Goal: Task Accomplishment & Management: Use online tool/utility

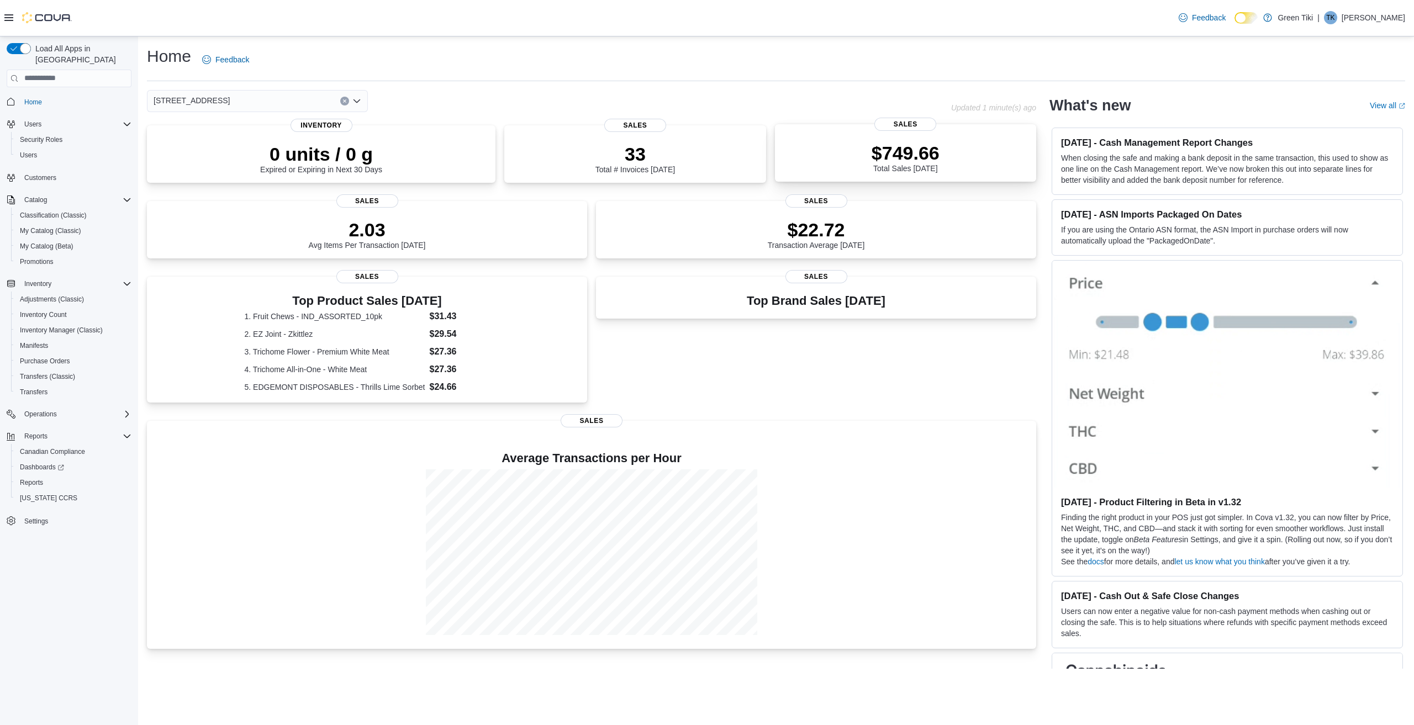
click at [965, 144] on div "$749.66 Total Sales [DATE]" at bounding box center [906, 155] width 244 height 35
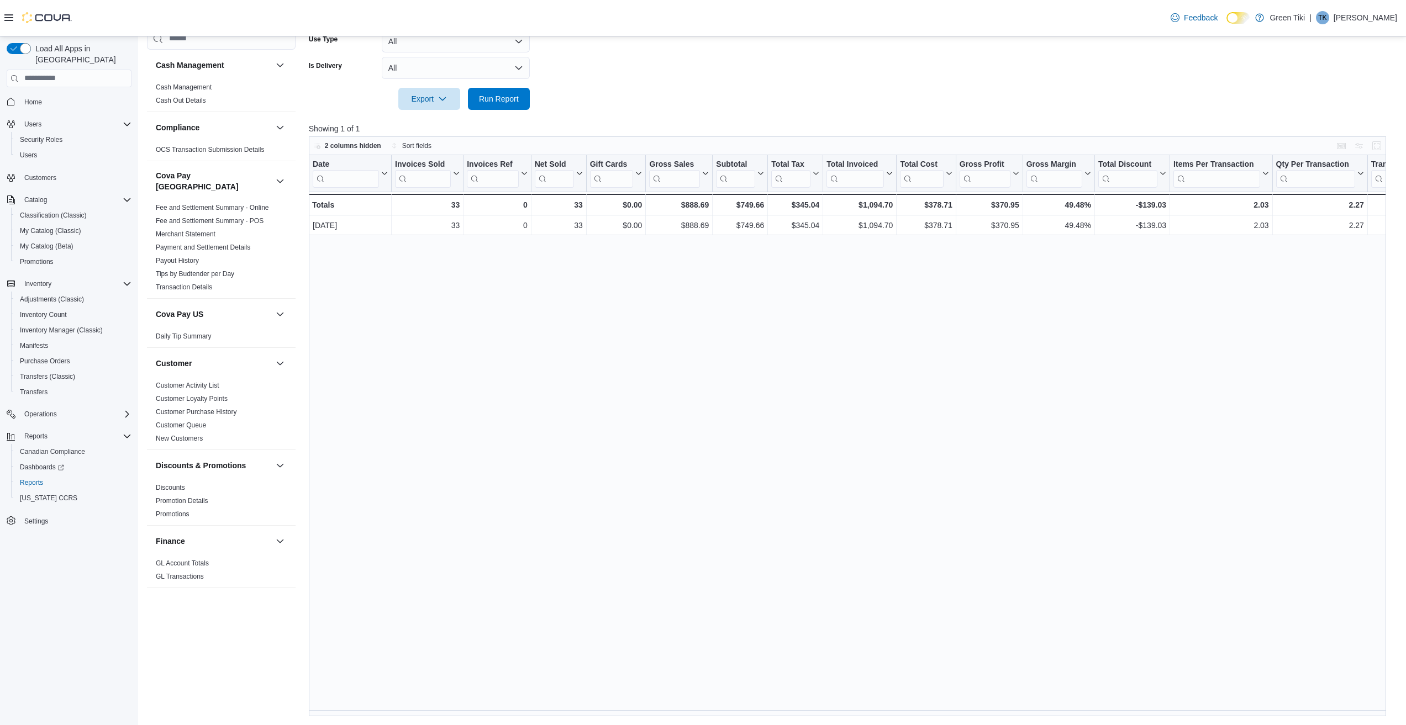
scroll to position [0, 413]
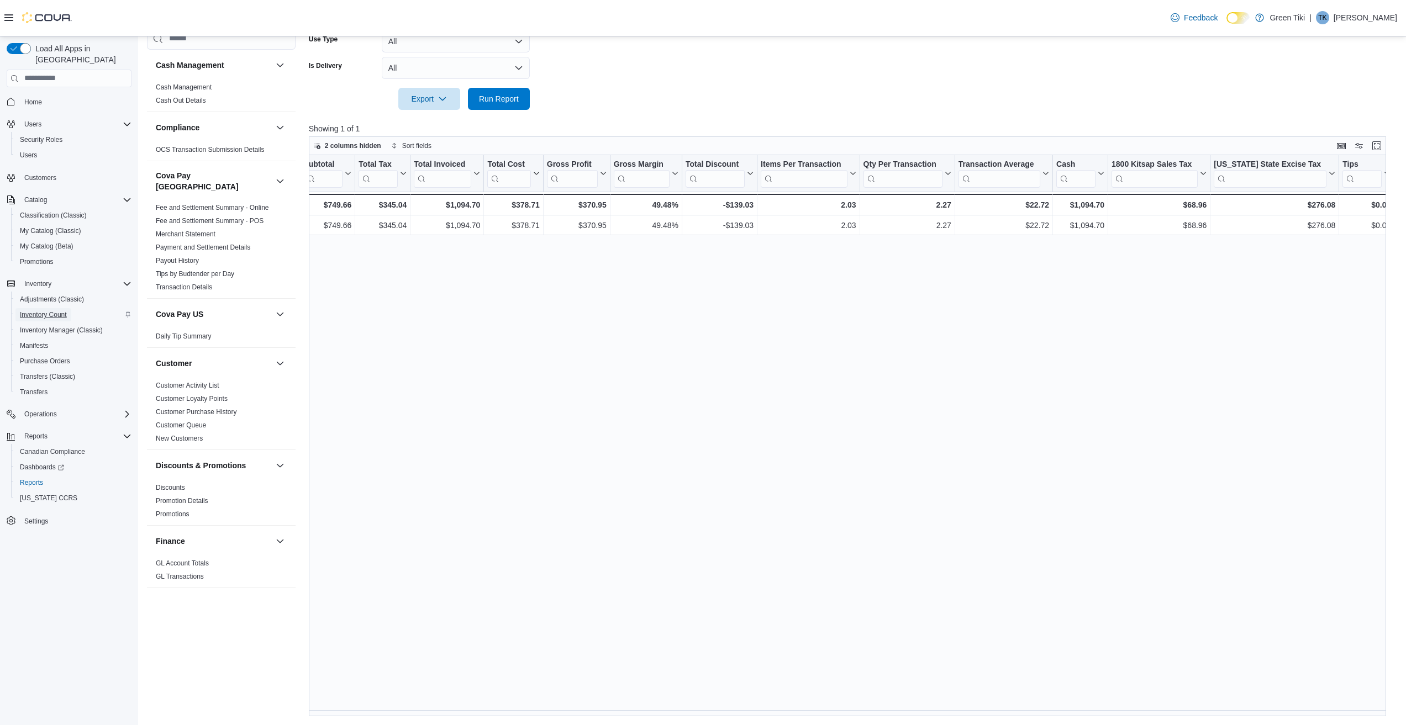
click at [56, 311] on span "Inventory Count" at bounding box center [43, 315] width 47 height 9
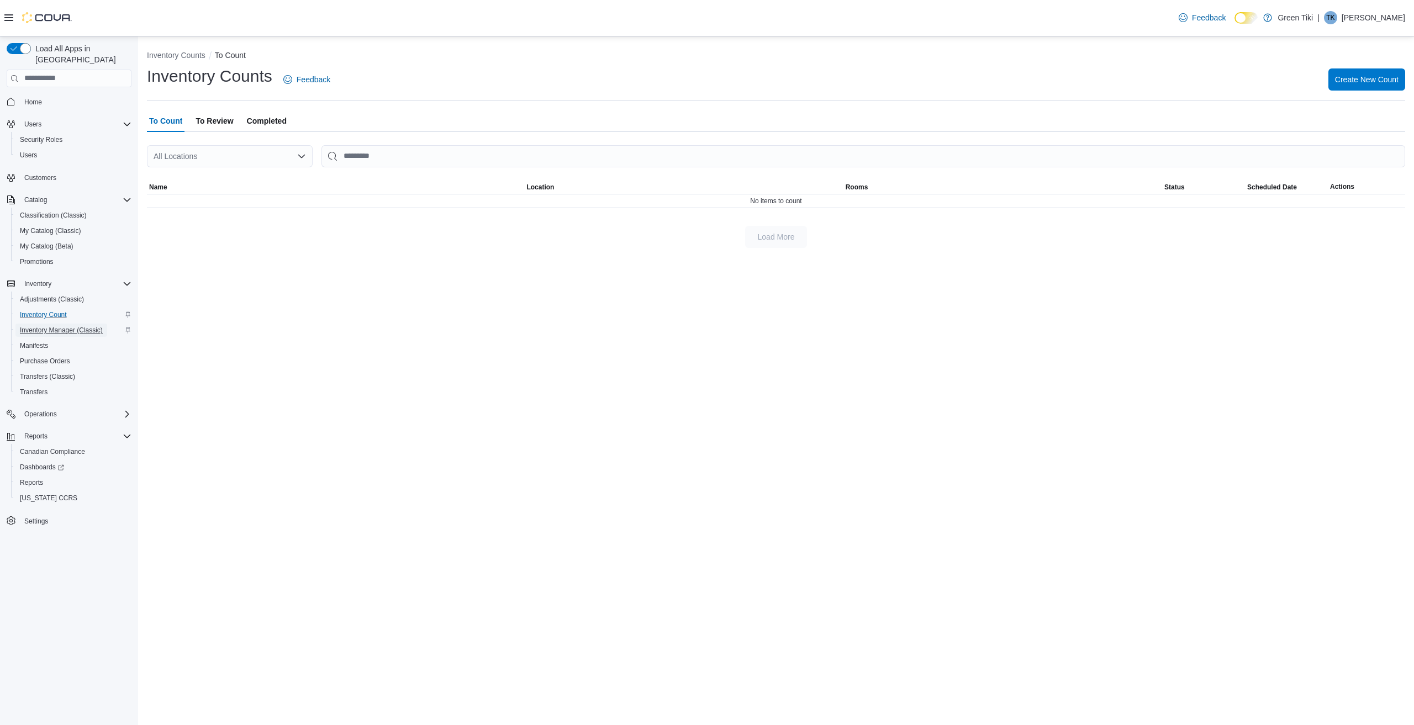
click at [41, 326] on span "Inventory Manager (Classic)" at bounding box center [61, 330] width 83 height 9
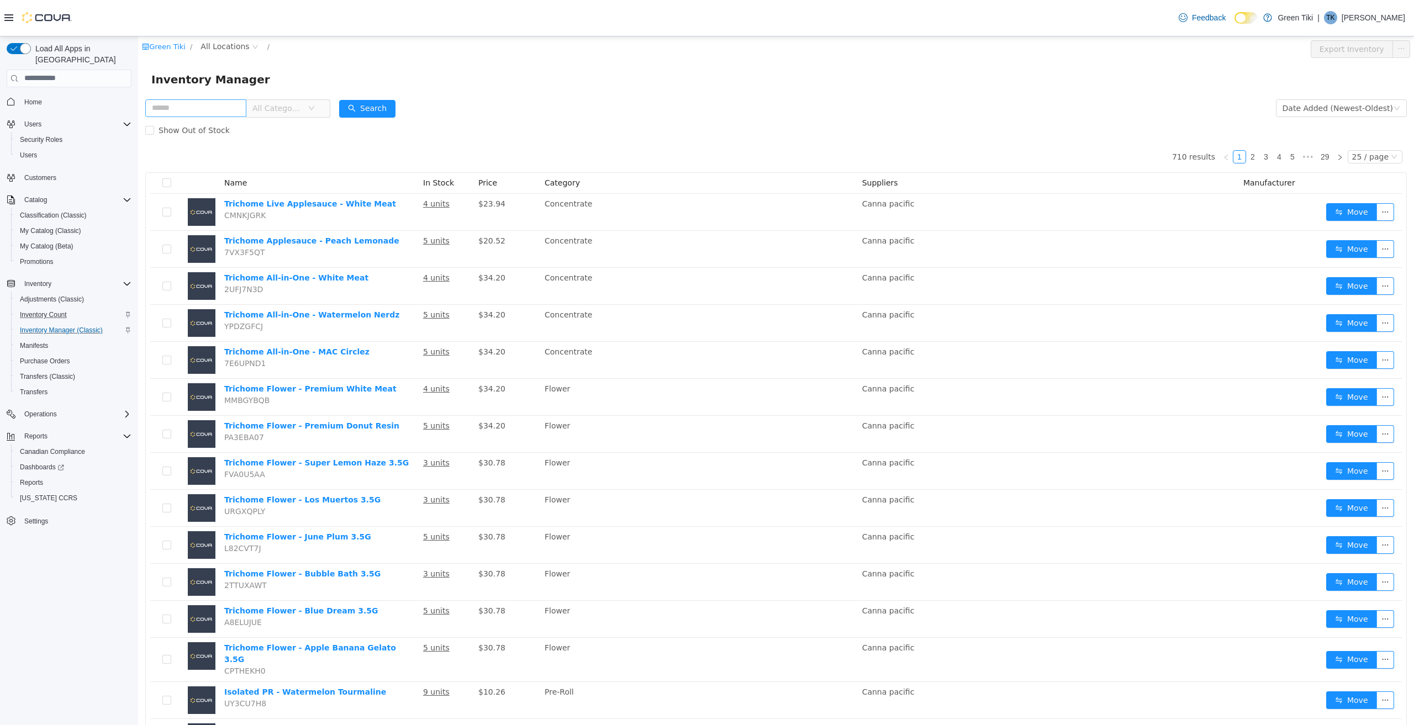
click at [234, 107] on input "text" at bounding box center [195, 108] width 101 height 18
type input "****"
